Goal: Task Accomplishment & Management: Complete application form

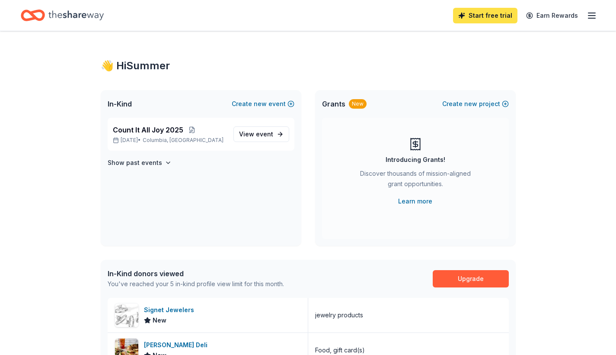
click at [482, 18] on link "Start free trial" at bounding box center [485, 16] width 64 height 16
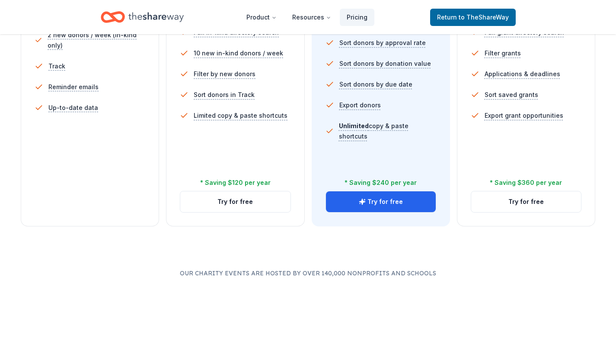
scroll to position [411, 0]
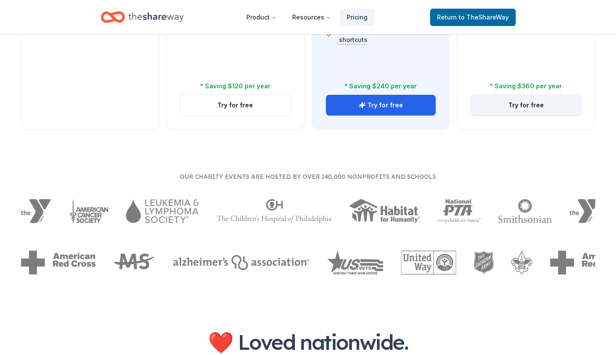
click at [534, 108] on button "Try for free" at bounding box center [527, 105] width 110 height 21
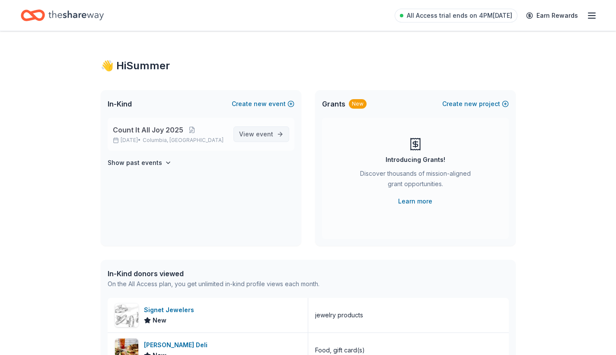
click at [253, 138] on span "View event" at bounding box center [256, 134] width 34 height 10
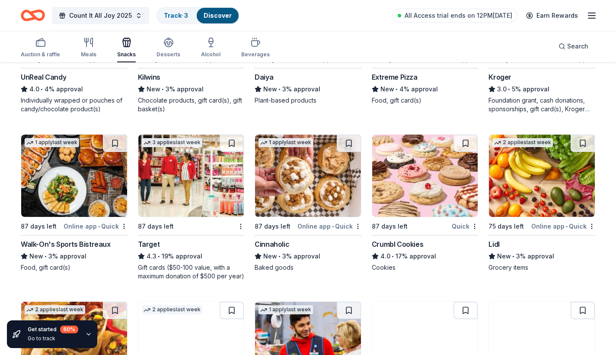
scroll to position [668, 0]
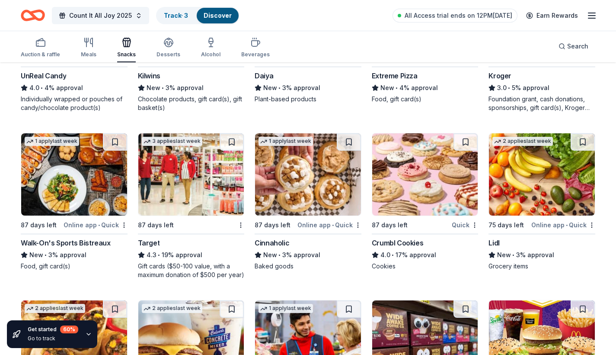
click at [189, 263] on div "Gift cards ($50-100 value, with a maximum donation of $500 per year)" at bounding box center [191, 270] width 107 height 17
click at [530, 225] on div "75 days left" at bounding box center [509, 224] width 41 height 11
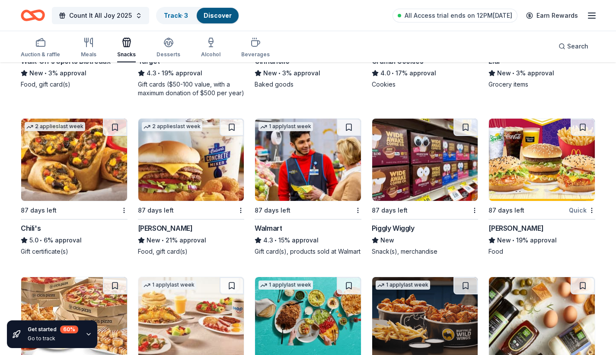
scroll to position [854, 0]
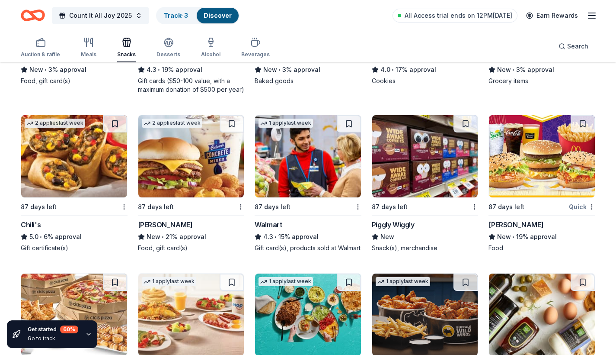
click at [285, 232] on div "4.3 • 15% approval" at bounding box center [308, 236] width 107 height 10
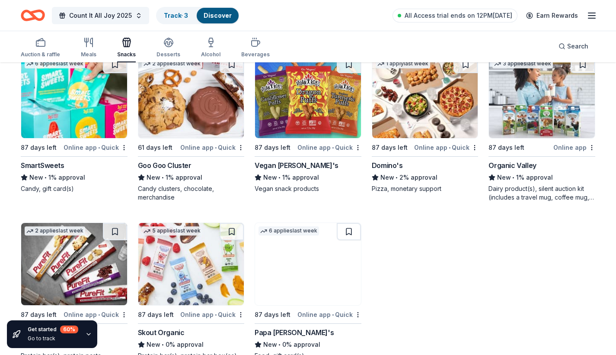
scroll to position [1770, 0]
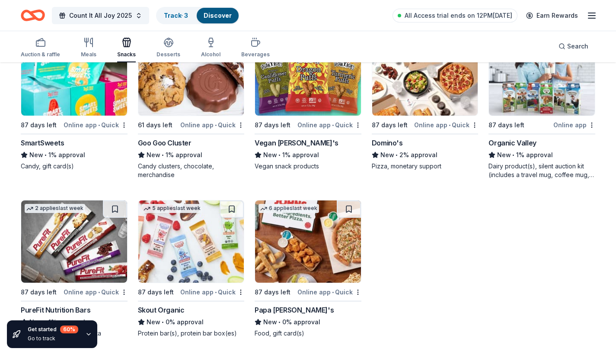
click at [303, 317] on div "New • 0% approval" at bounding box center [308, 322] width 107 height 10
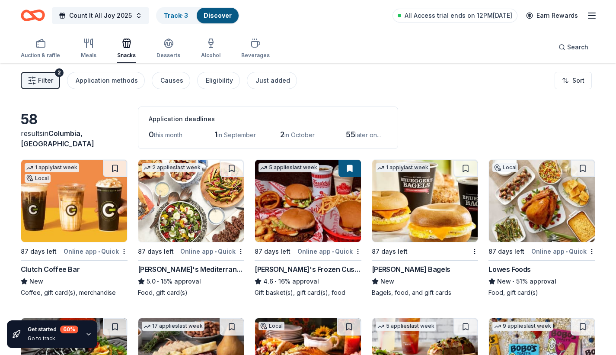
scroll to position [0, 0]
click at [44, 43] on icon "button" at bounding box center [40, 43] width 10 height 10
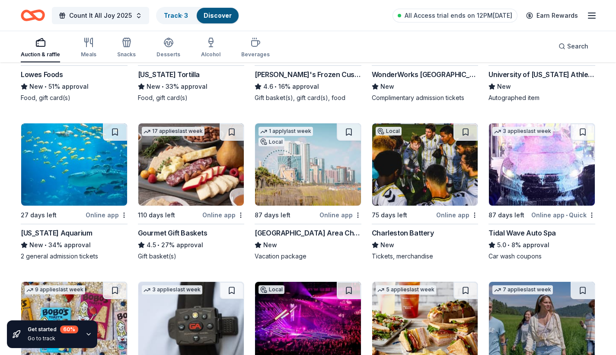
scroll to position [856, 0]
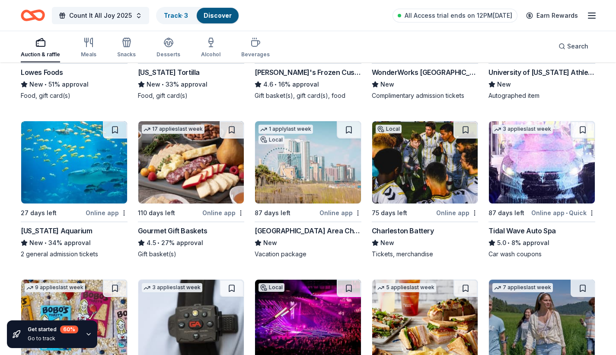
click at [90, 198] on img at bounding box center [74, 162] width 106 height 82
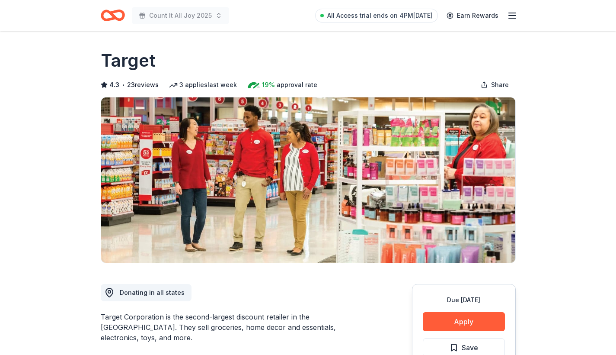
click at [449, 321] on button "Apply" at bounding box center [464, 321] width 82 height 19
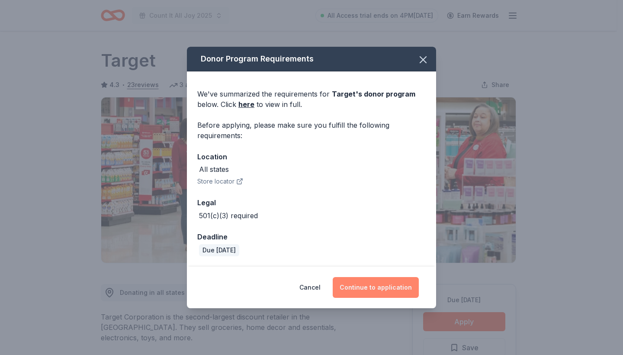
click at [395, 290] on button "Continue to application" at bounding box center [376, 287] width 86 height 21
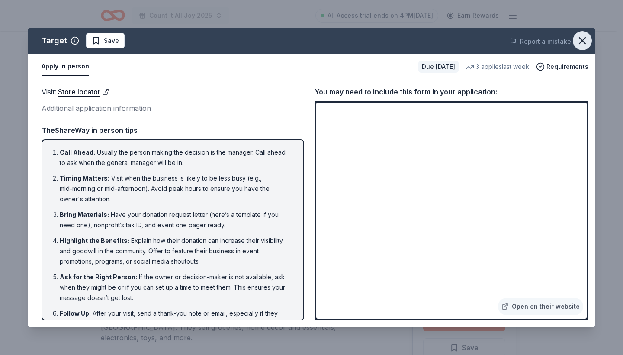
click at [586, 42] on icon "button" at bounding box center [582, 41] width 12 height 12
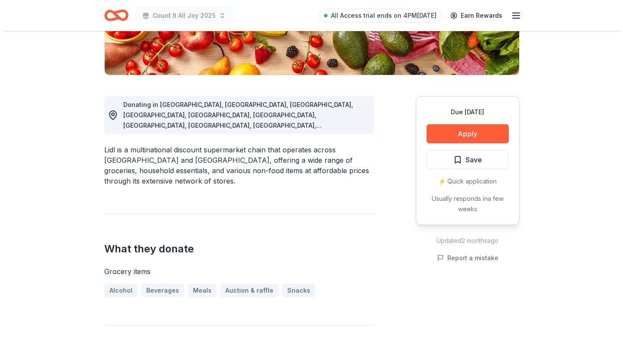
scroll to position [193, 0]
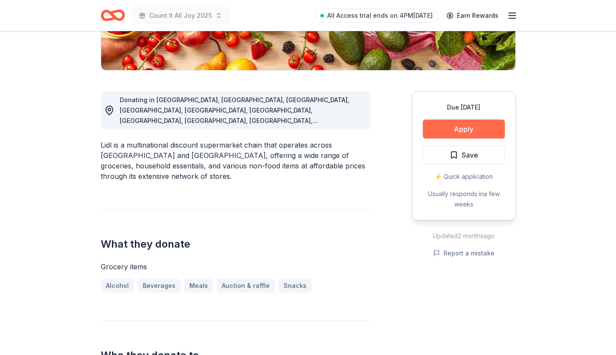
click at [471, 130] on button "Apply" at bounding box center [464, 128] width 82 height 19
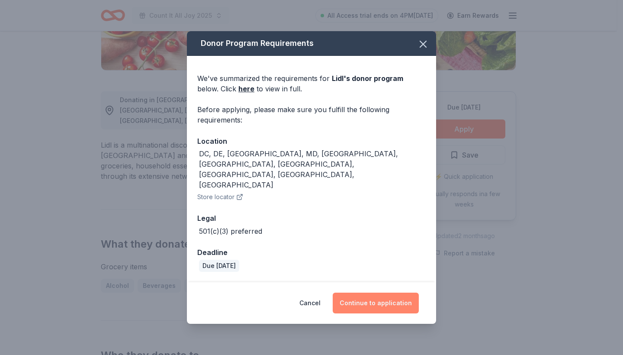
click at [382, 292] on button "Continue to application" at bounding box center [376, 302] width 86 height 21
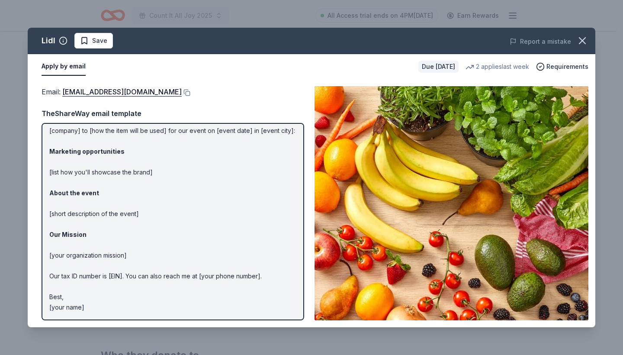
scroll to position [46, 0]
click at [88, 256] on p "Hi [name/there], I am [your name] from [your org]. We are seeking [requested it…" at bounding box center [172, 203] width 247 height 218
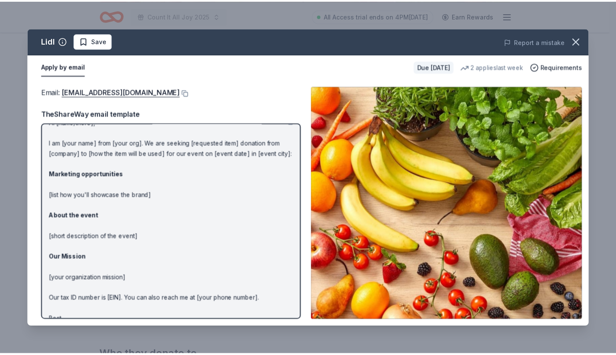
scroll to position [0, 0]
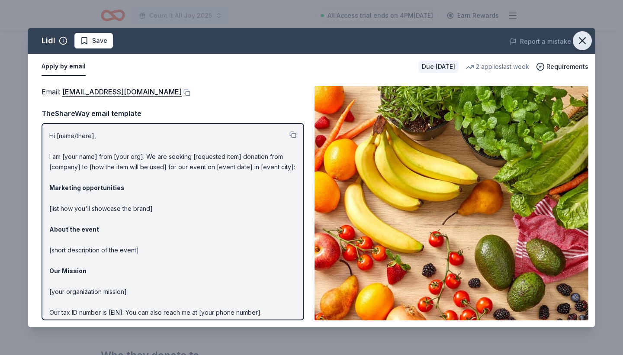
click at [580, 36] on icon "button" at bounding box center [582, 41] width 12 height 12
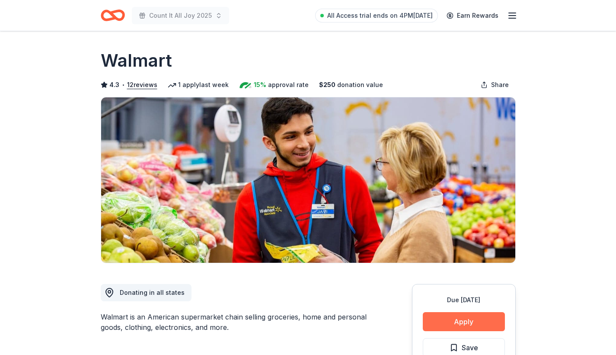
click at [444, 315] on button "Apply" at bounding box center [464, 321] width 82 height 19
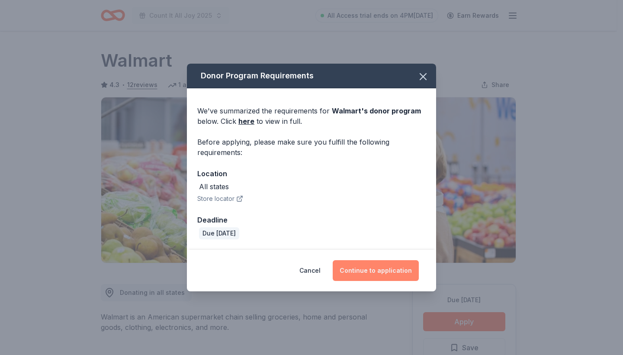
click at [387, 267] on button "Continue to application" at bounding box center [376, 270] width 86 height 21
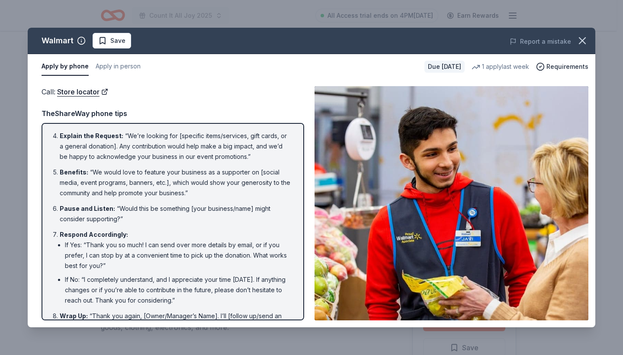
scroll to position [138, 0]
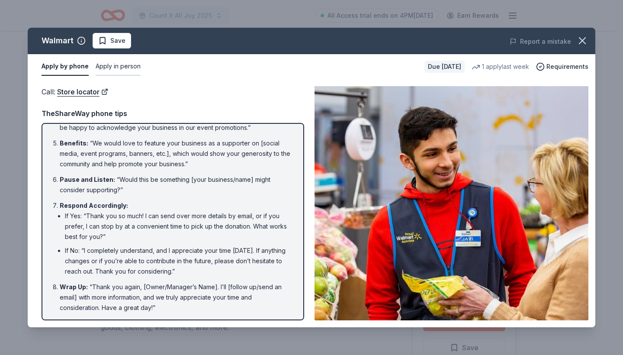
click at [133, 71] on button "Apply in person" at bounding box center [118, 67] width 45 height 18
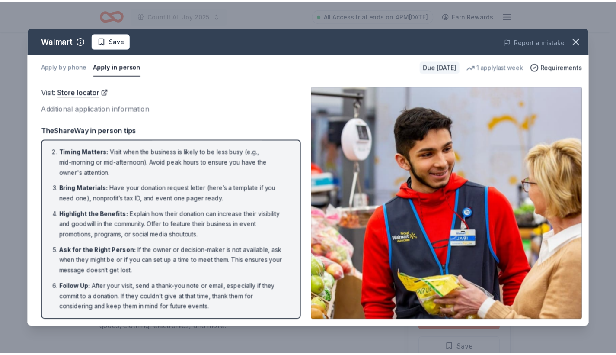
scroll to position [0, 0]
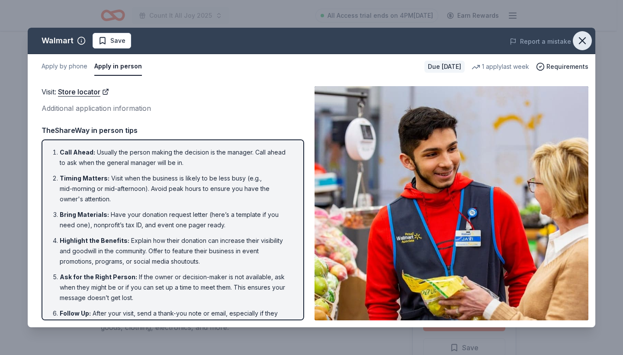
click at [578, 41] on icon "button" at bounding box center [582, 41] width 12 height 12
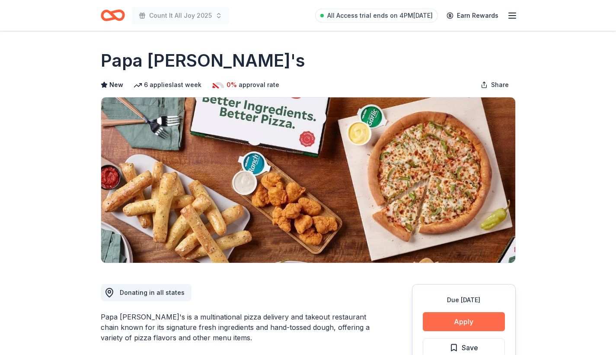
click at [437, 326] on button "Apply" at bounding box center [464, 321] width 82 height 19
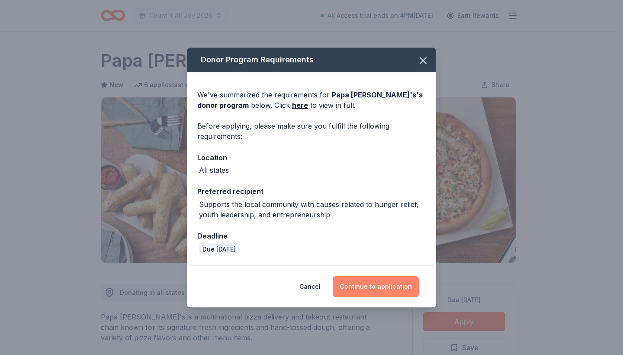
click at [382, 293] on button "Continue to application" at bounding box center [376, 286] width 86 height 21
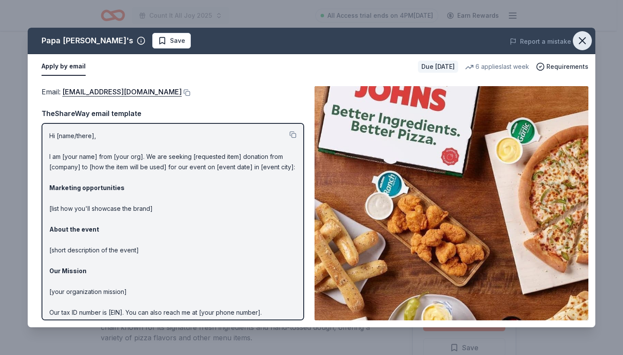
click at [583, 41] on icon "button" at bounding box center [582, 41] width 6 height 6
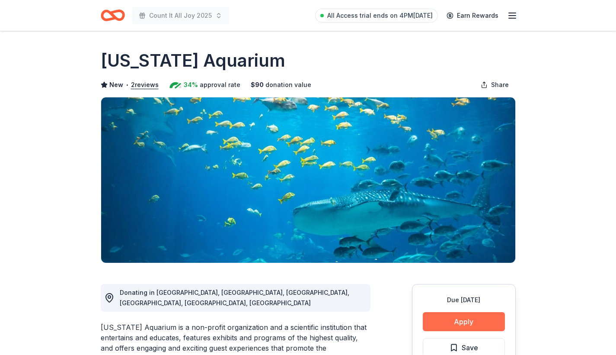
click at [446, 319] on button "Apply" at bounding box center [464, 321] width 82 height 19
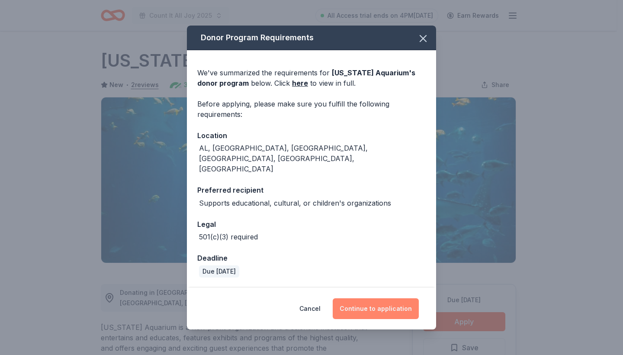
click at [388, 300] on button "Continue to application" at bounding box center [376, 308] width 86 height 21
